Goal: Transaction & Acquisition: Purchase product/service

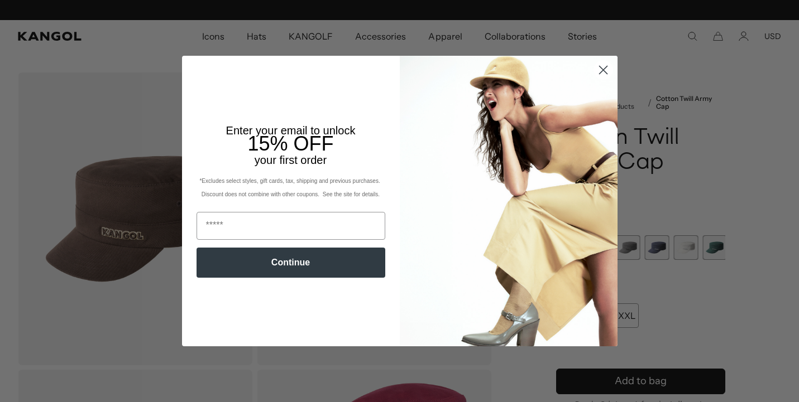
scroll to position [0, 230]
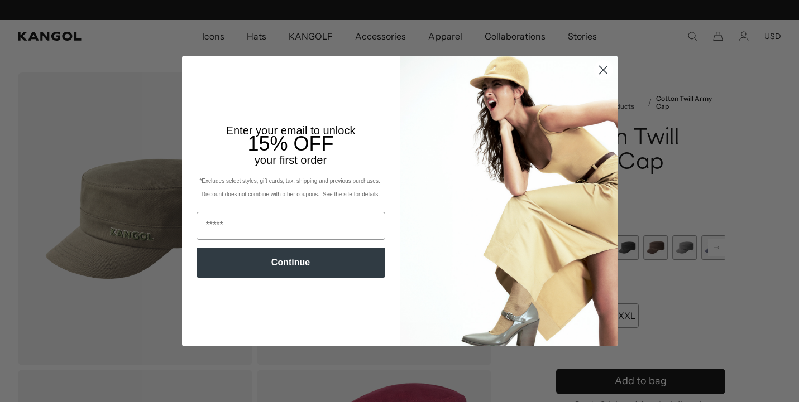
scroll to position [0, 230]
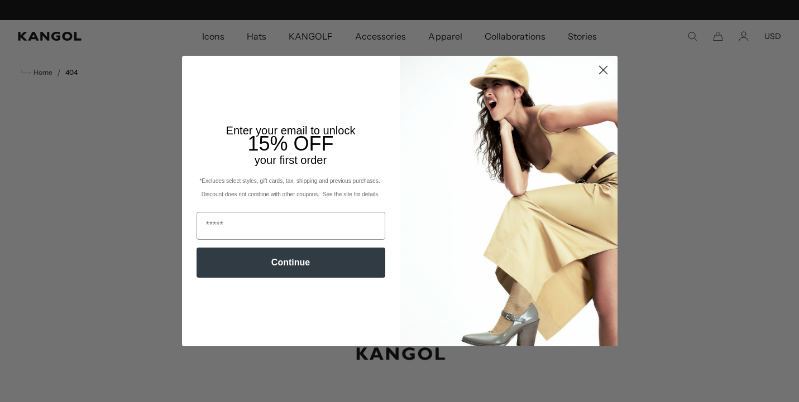
scroll to position [0, 230]
